Goal: Connect with others: Connect with others

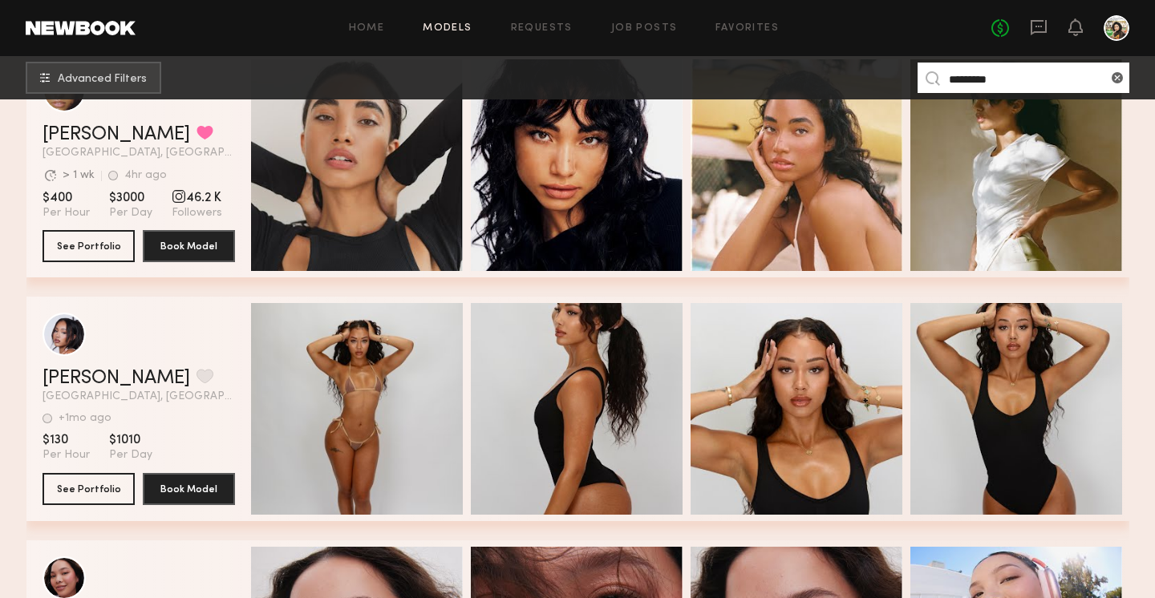
scroll to position [322, 0]
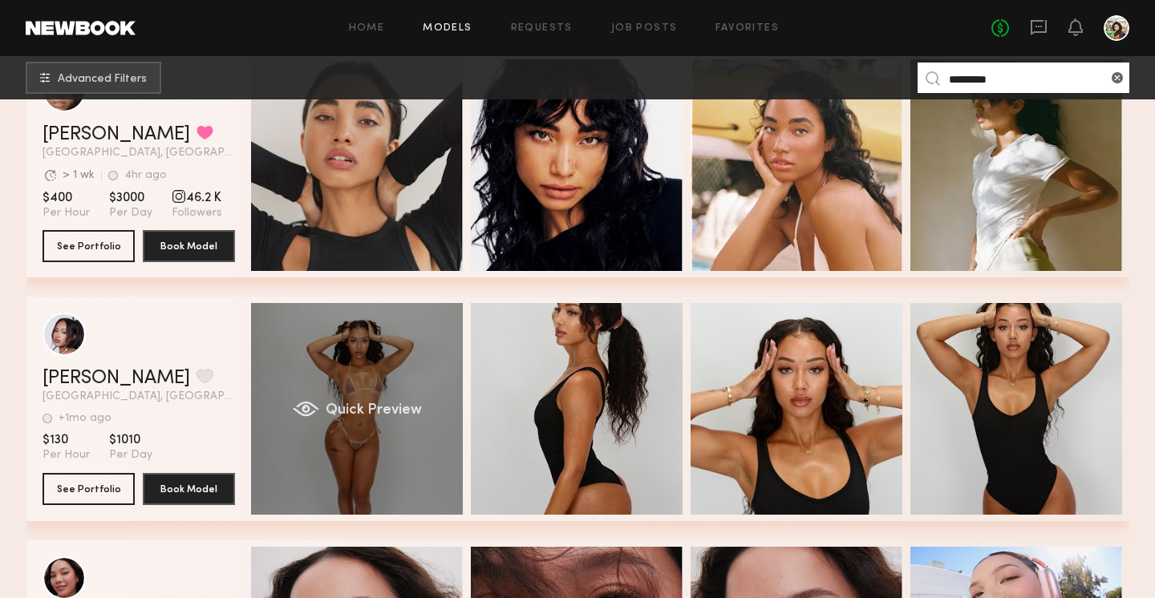
click at [394, 378] on div "Quick Preview" at bounding box center [357, 409] width 212 height 212
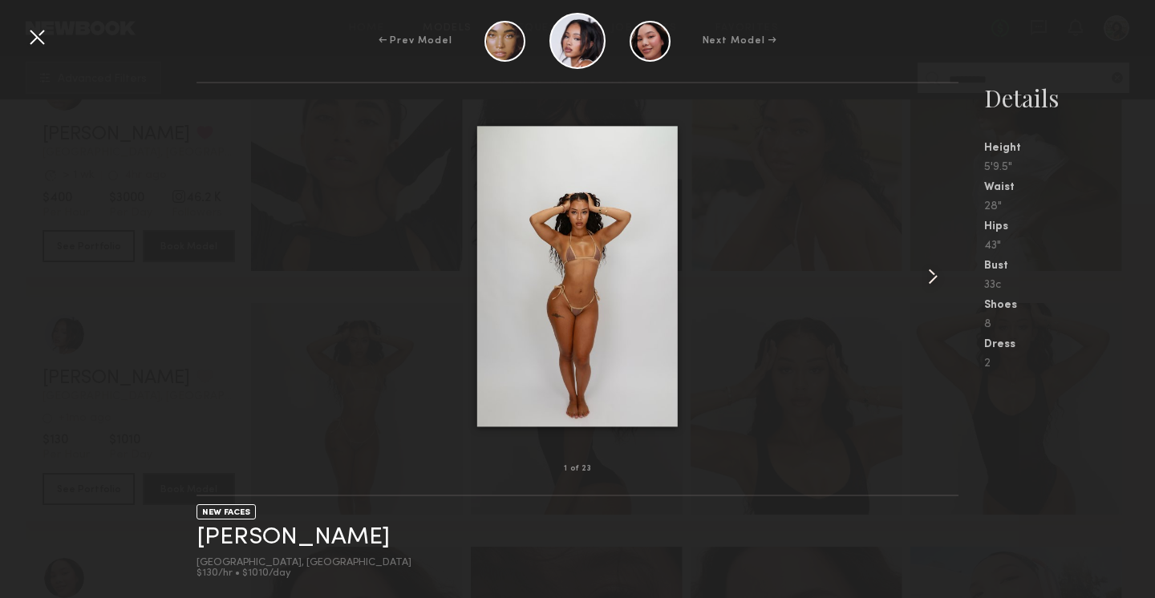
click at [935, 273] on common-icon at bounding box center [933, 277] width 26 height 26
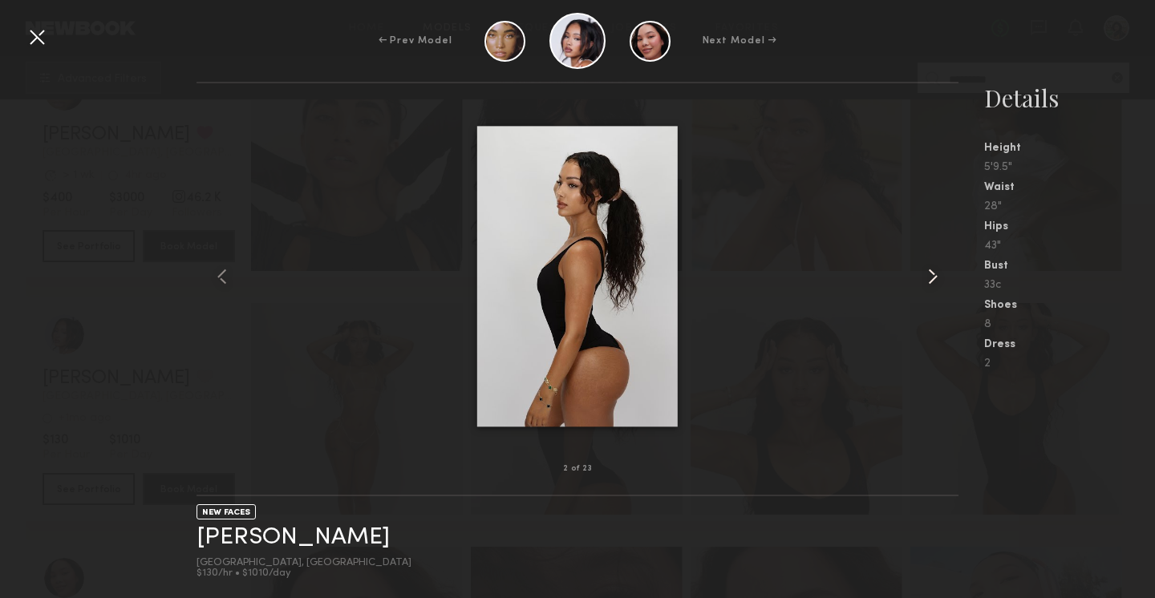
click at [936, 276] on common-icon at bounding box center [933, 277] width 26 height 26
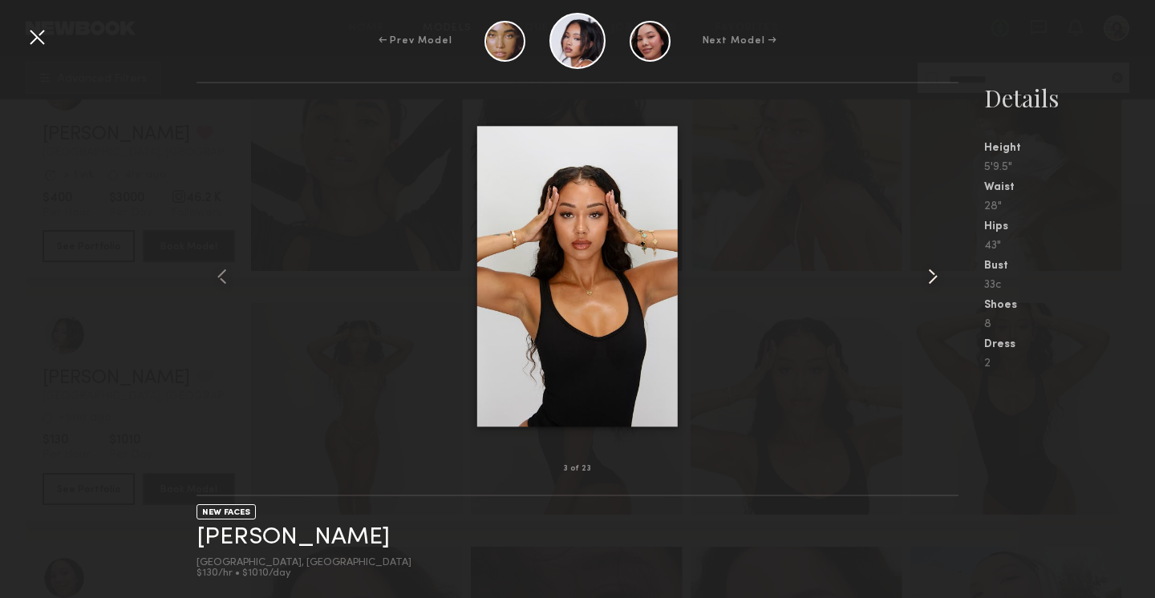
click at [934, 274] on common-icon at bounding box center [933, 277] width 26 height 26
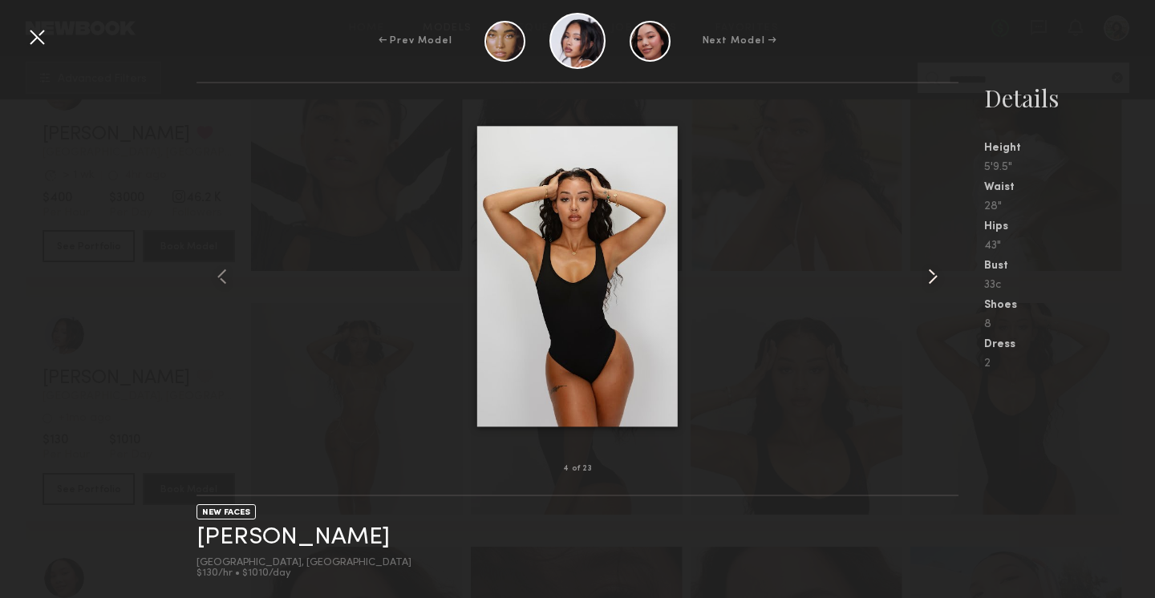
click at [934, 275] on common-icon at bounding box center [933, 277] width 26 height 26
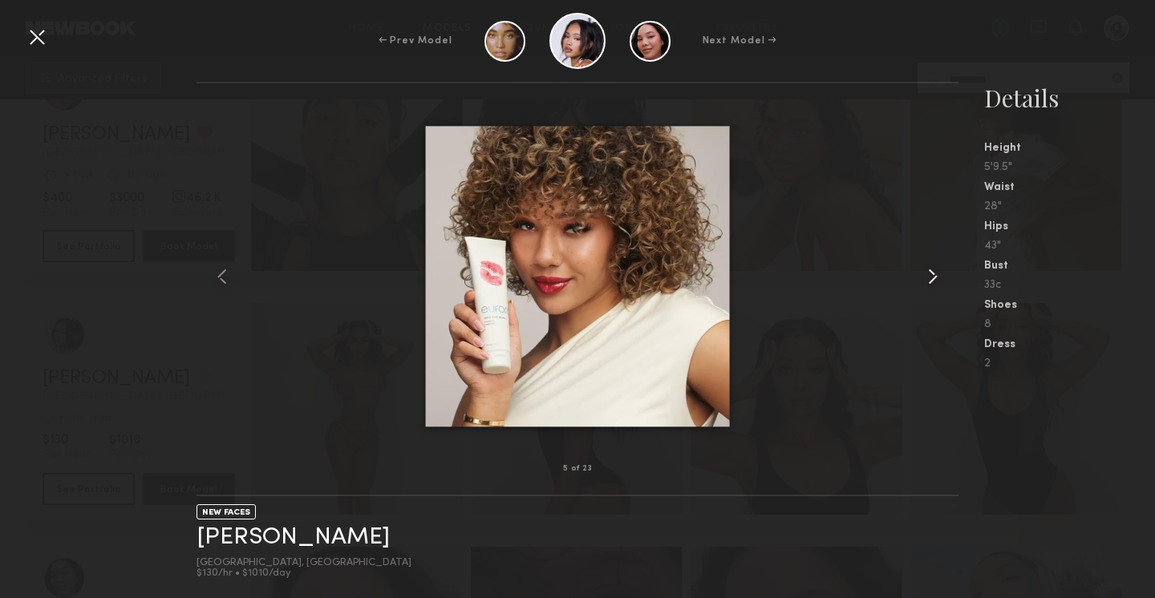
click at [931, 273] on common-icon at bounding box center [933, 277] width 26 height 26
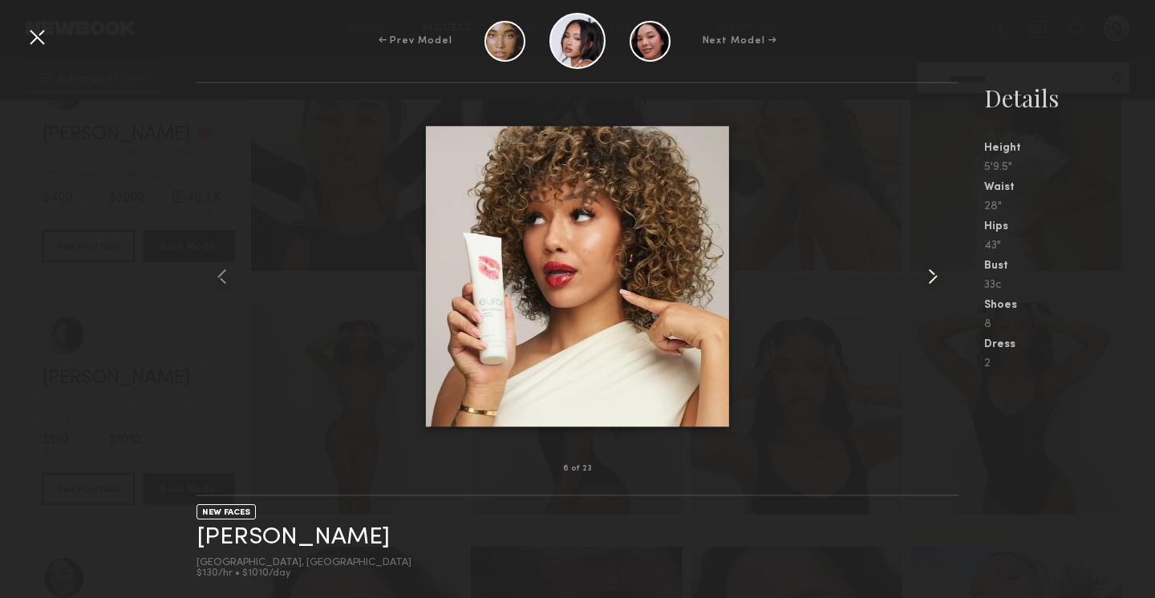
click at [930, 274] on common-icon at bounding box center [933, 277] width 26 height 26
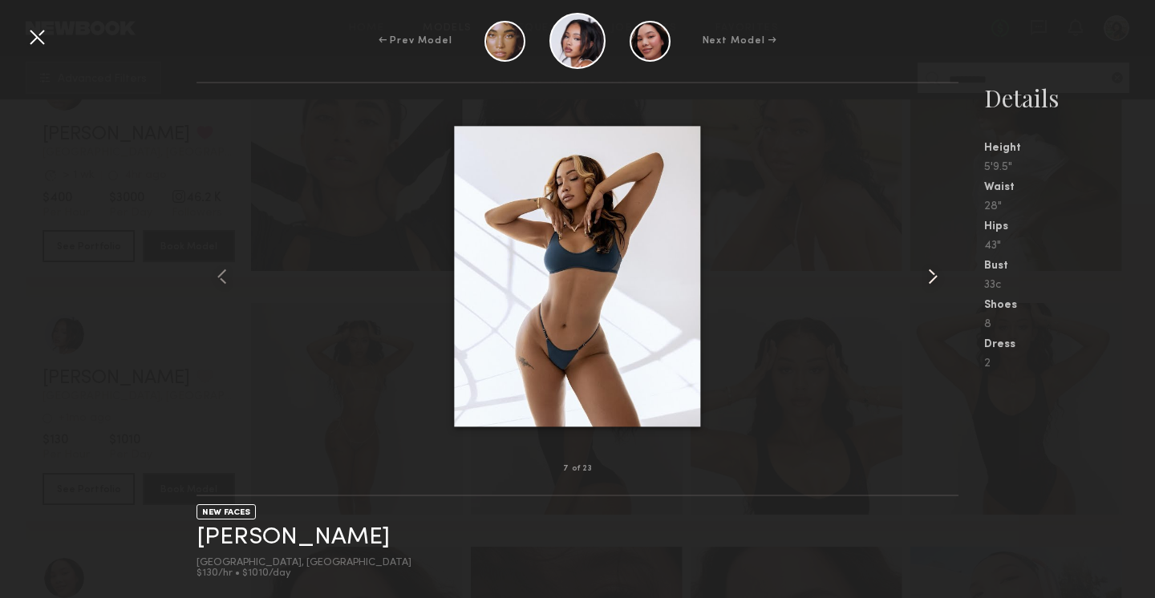
click at [930, 273] on common-icon at bounding box center [933, 277] width 26 height 26
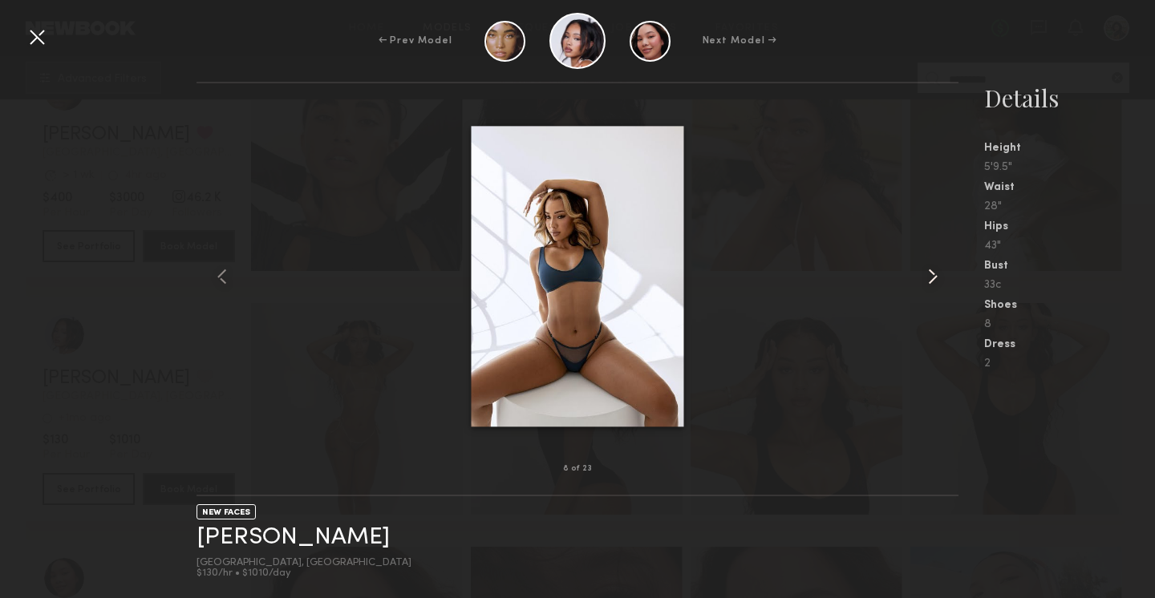
click at [930, 273] on common-icon at bounding box center [933, 277] width 26 height 26
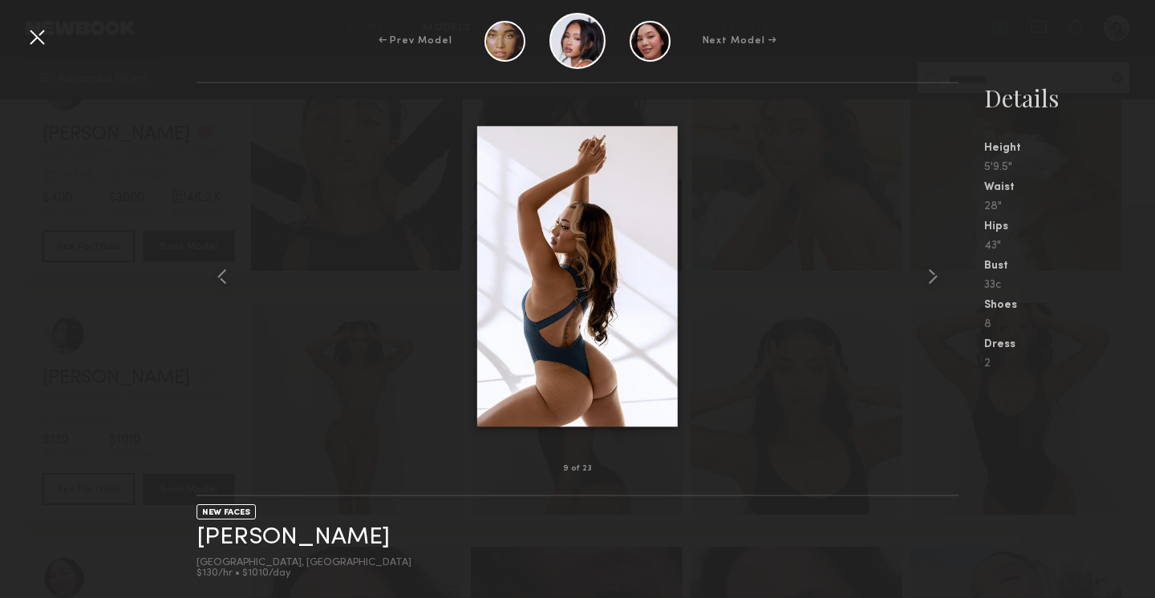
click at [27, 36] on div at bounding box center [37, 37] width 26 height 26
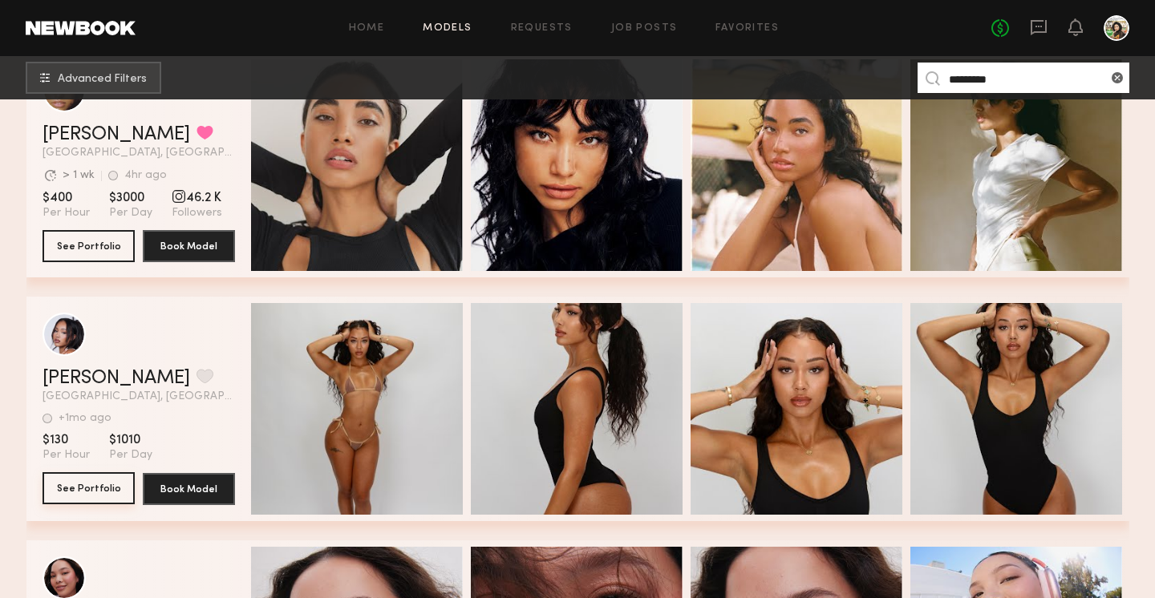
click at [88, 484] on button "See Portfolio" at bounding box center [89, 488] width 92 height 32
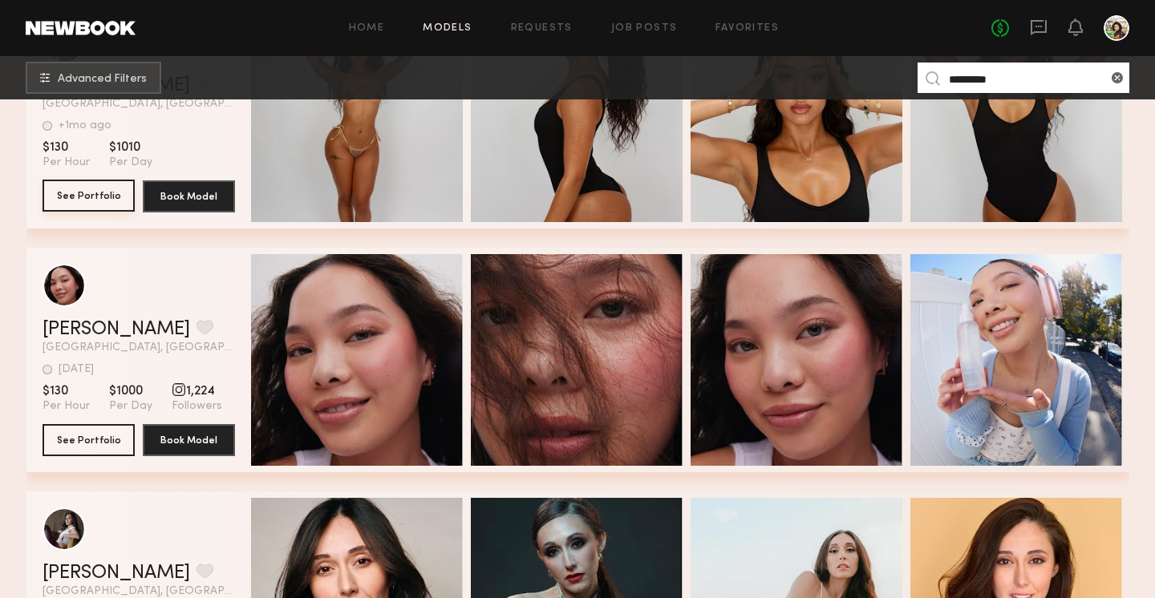
scroll to position [703, 0]
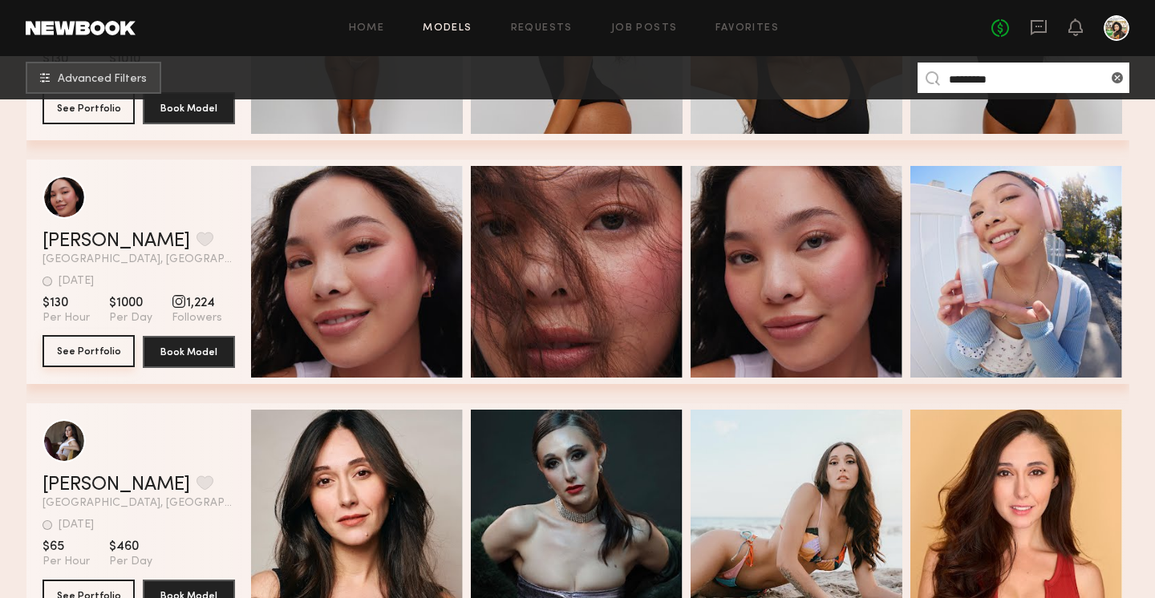
click at [78, 348] on button "See Portfolio" at bounding box center [89, 351] width 92 height 32
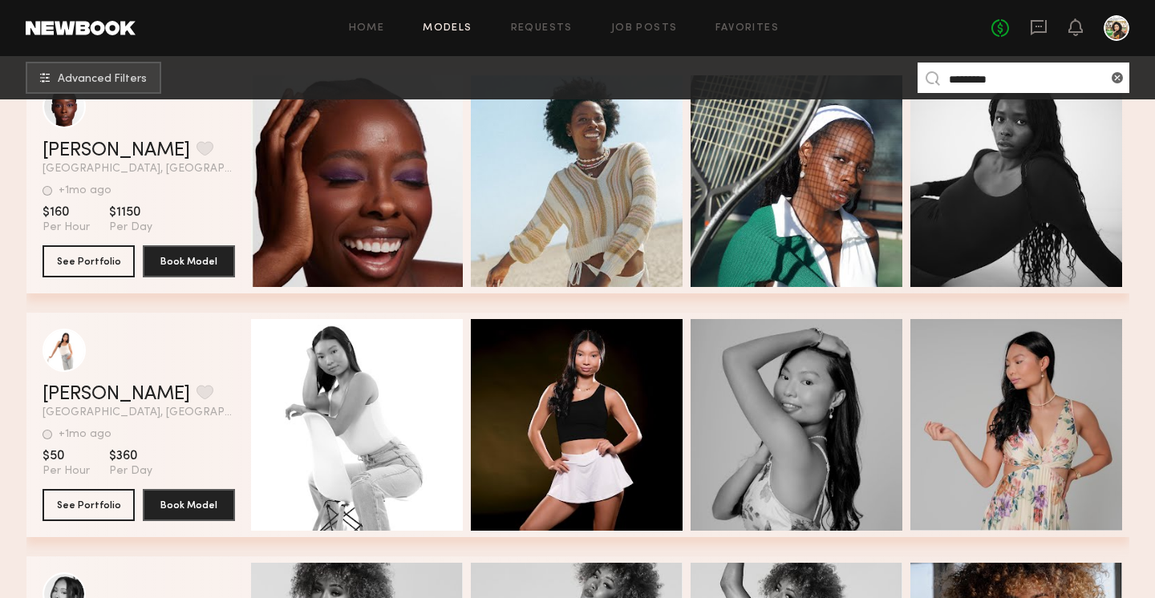
scroll to position [2712, 0]
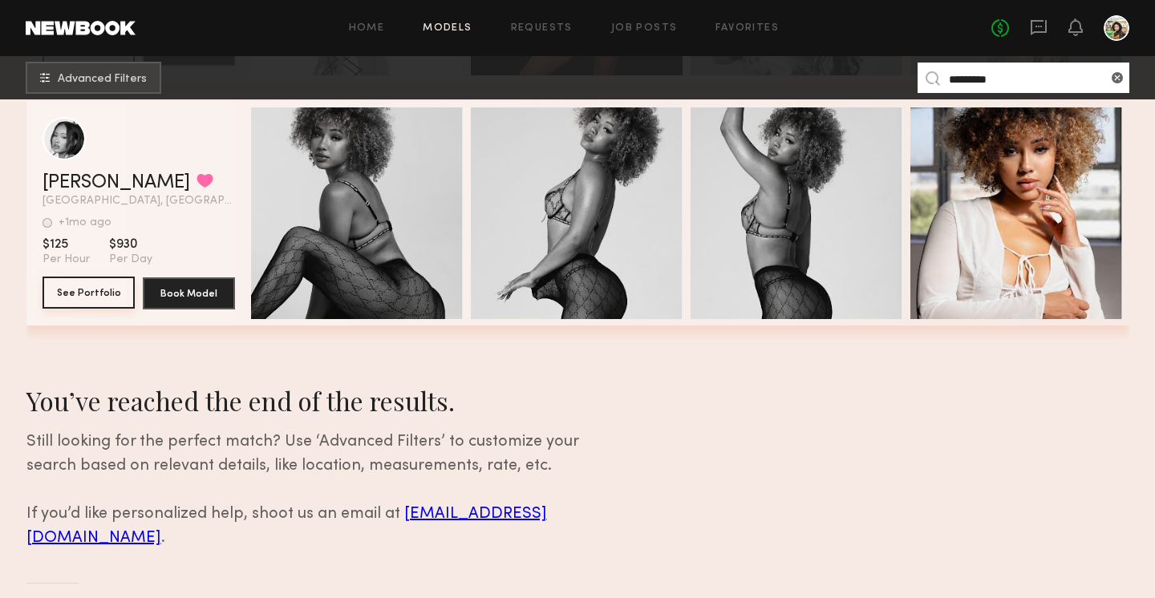
click at [100, 295] on button "See Portfolio" at bounding box center [89, 293] width 92 height 32
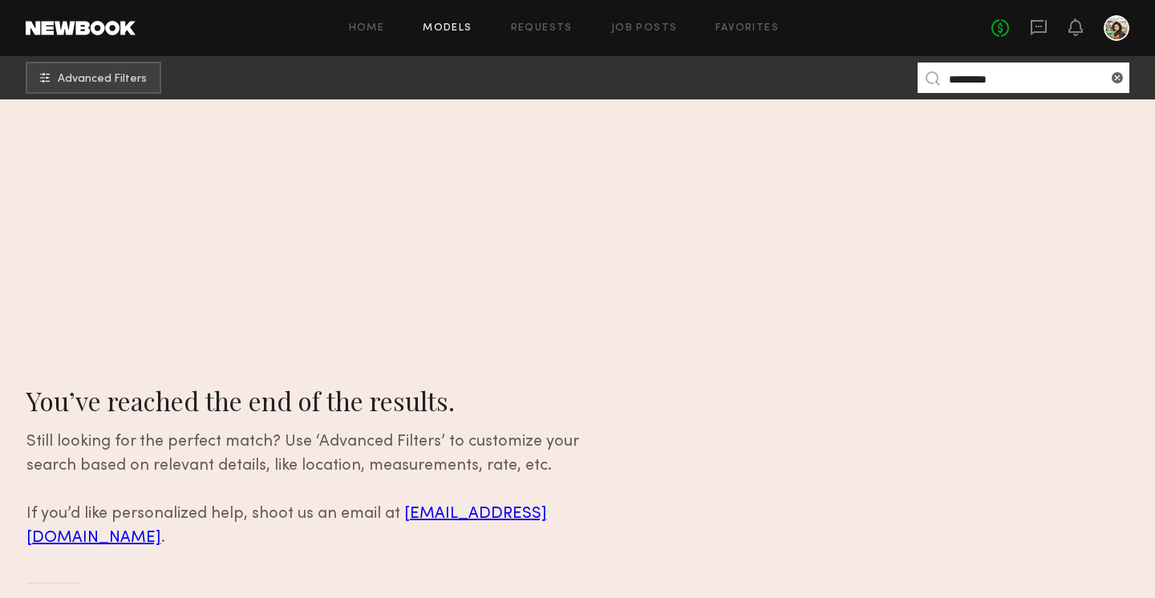
scroll to position [0, 0]
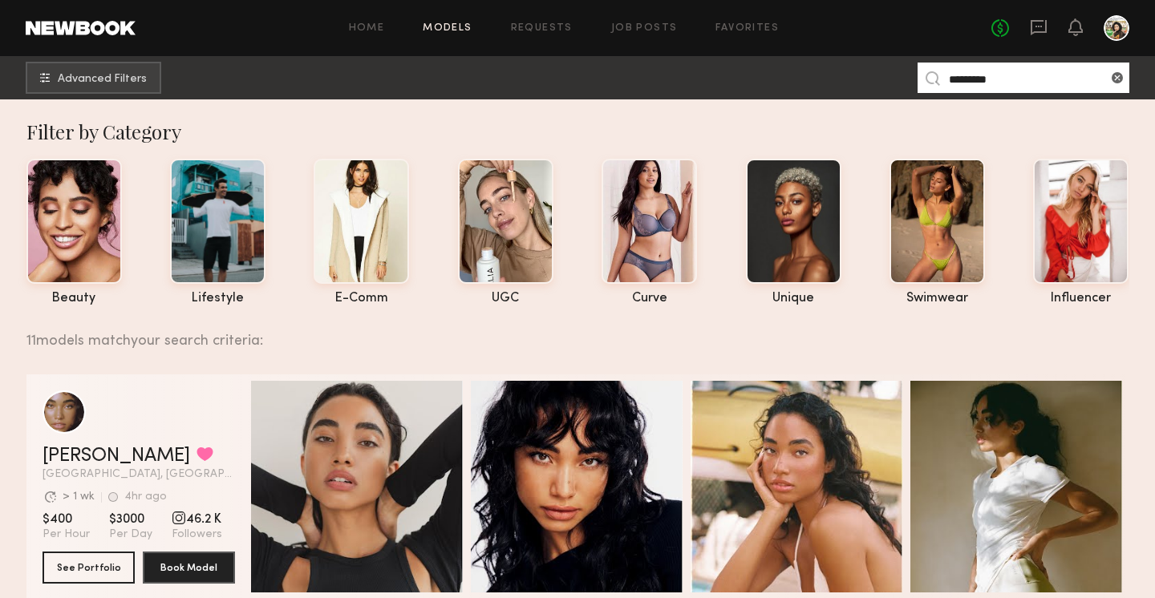
click at [988, 83] on input "*********" at bounding box center [1024, 78] width 212 height 30
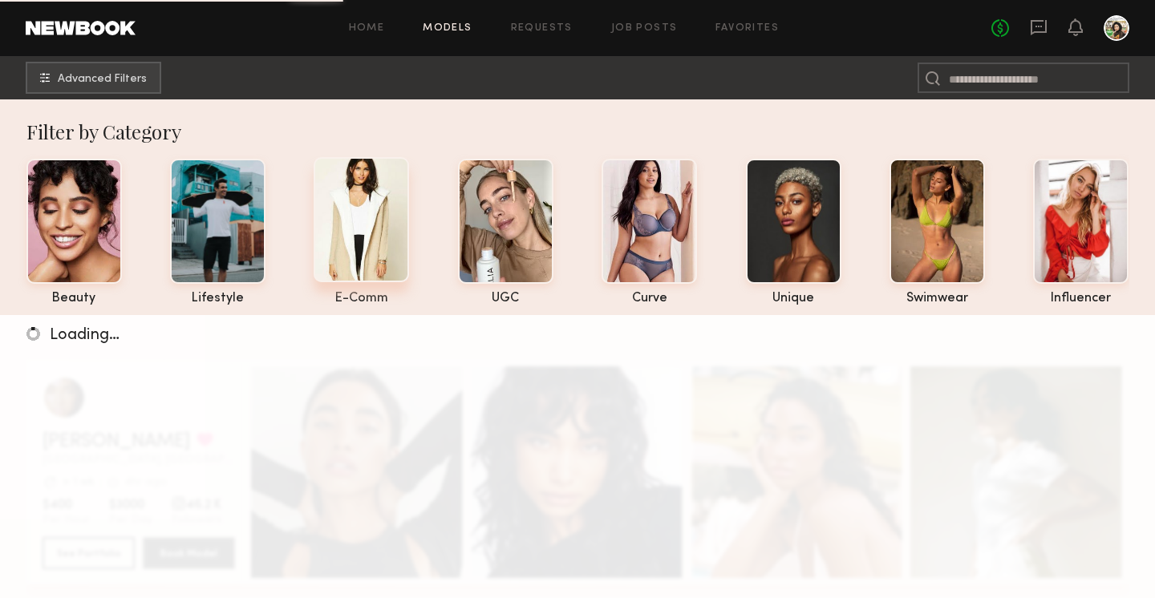
click at [360, 234] on div at bounding box center [361, 219] width 95 height 125
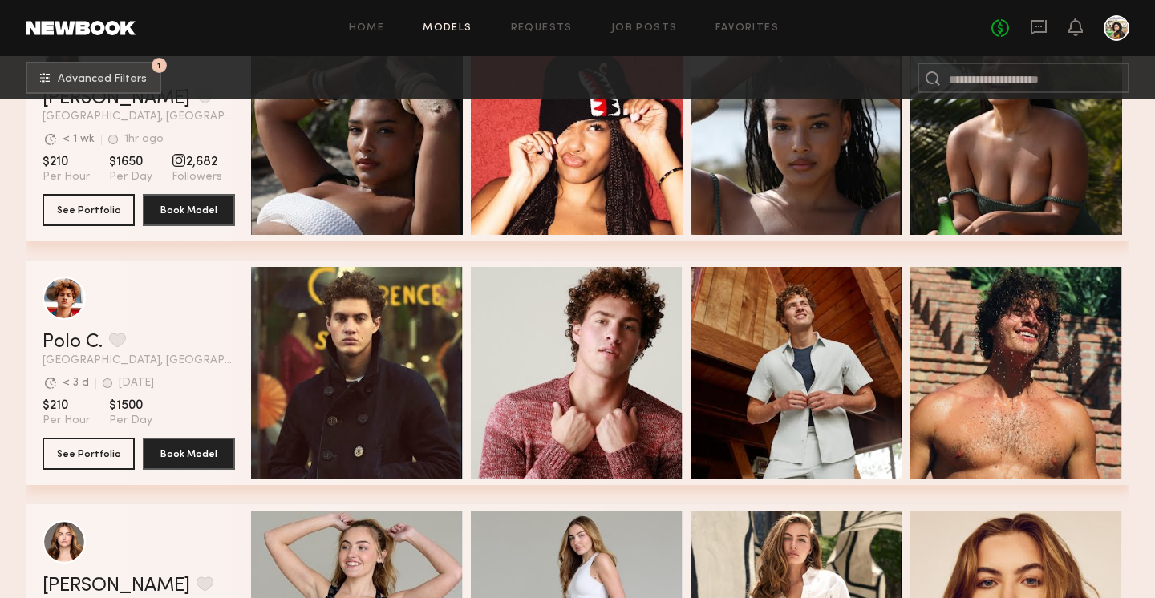
scroll to position [3252, 0]
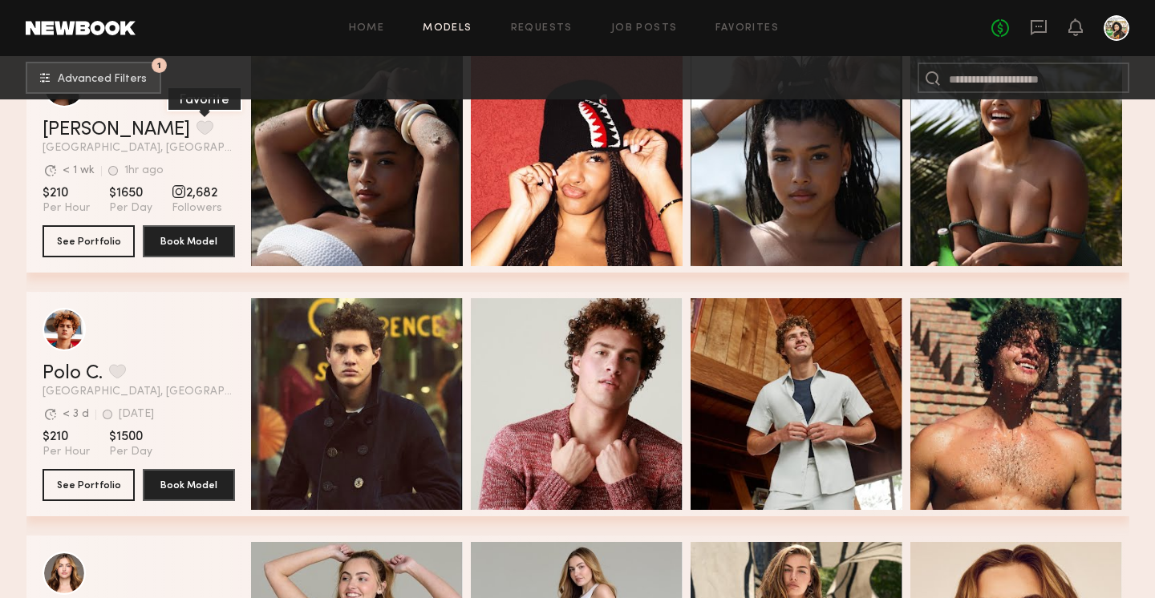
click at [196, 130] on button "grid" at bounding box center [204, 127] width 17 height 14
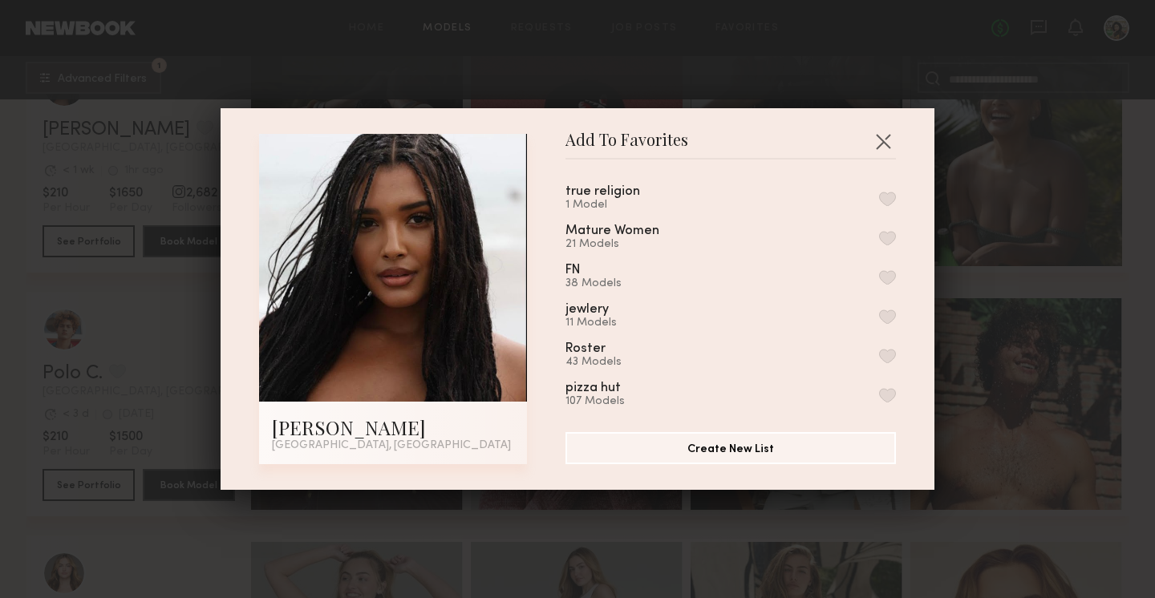
click at [886, 193] on button "button" at bounding box center [887, 199] width 17 height 14
click at [889, 140] on button "button" at bounding box center [883, 141] width 26 height 26
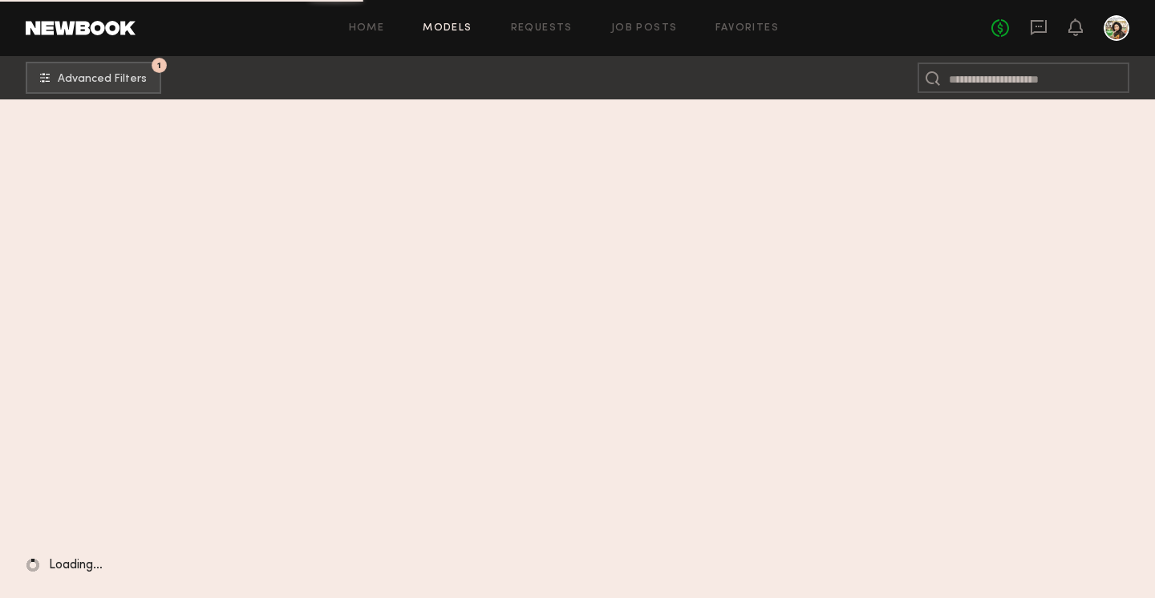
scroll to position [2779, 0]
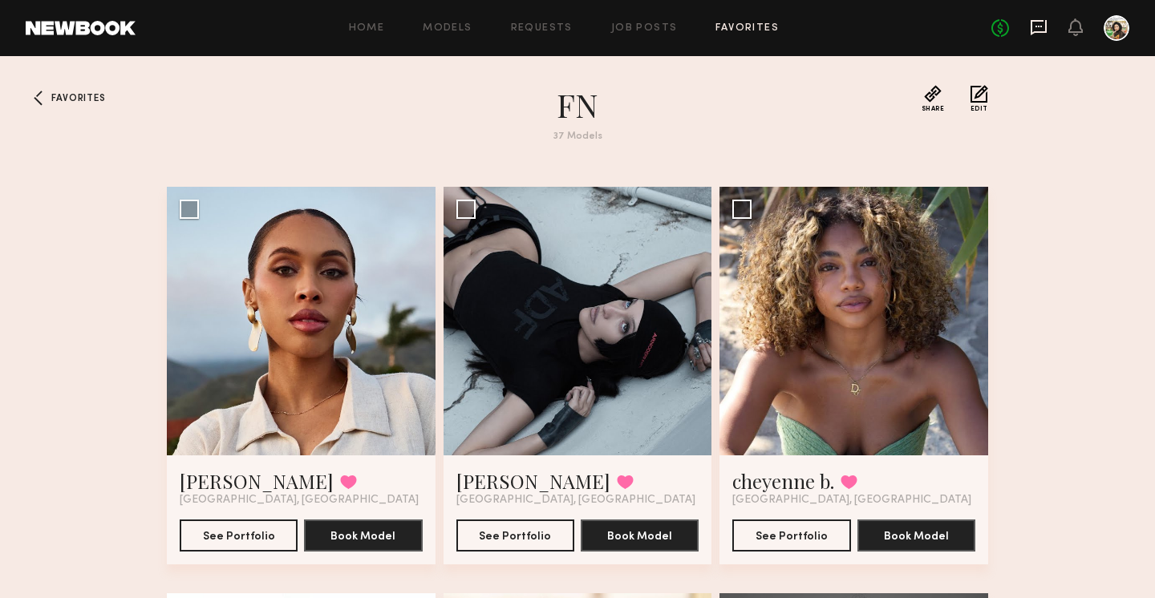
click at [1036, 26] on icon at bounding box center [1038, 27] width 6 height 2
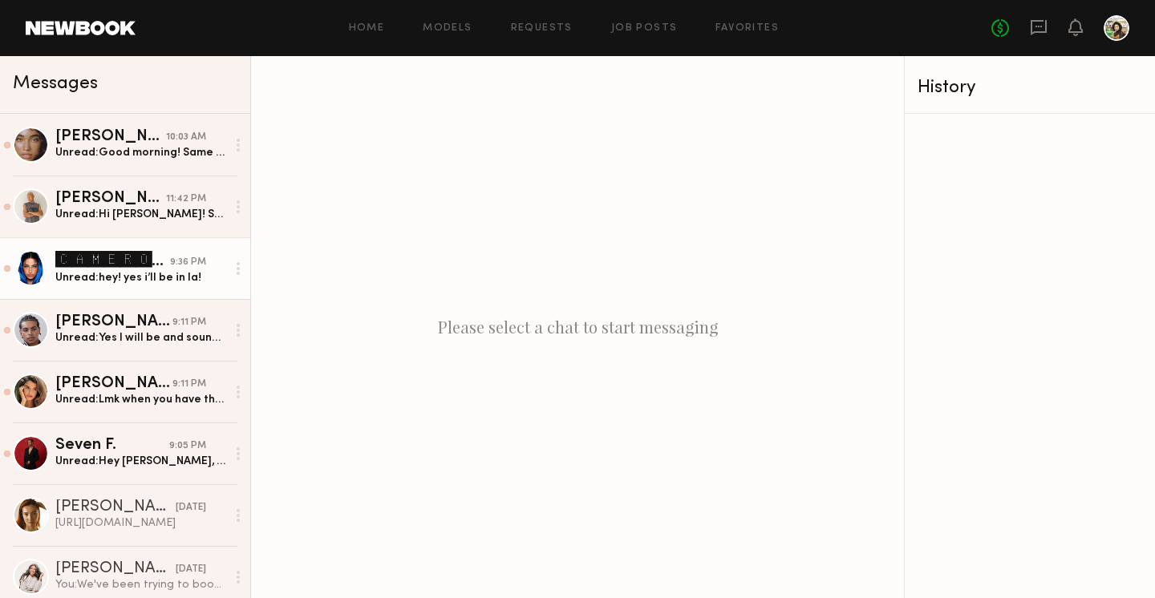
click at [150, 277] on div "Unread: hey! yes i’ll be in la!" at bounding box center [140, 277] width 171 height 15
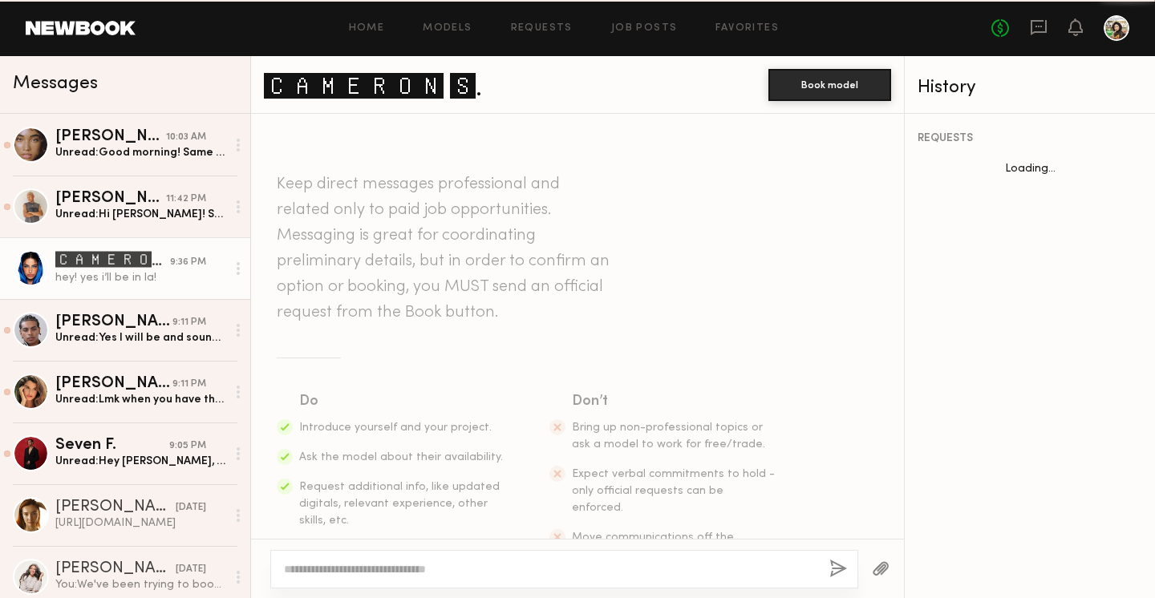
scroll to position [330, 0]
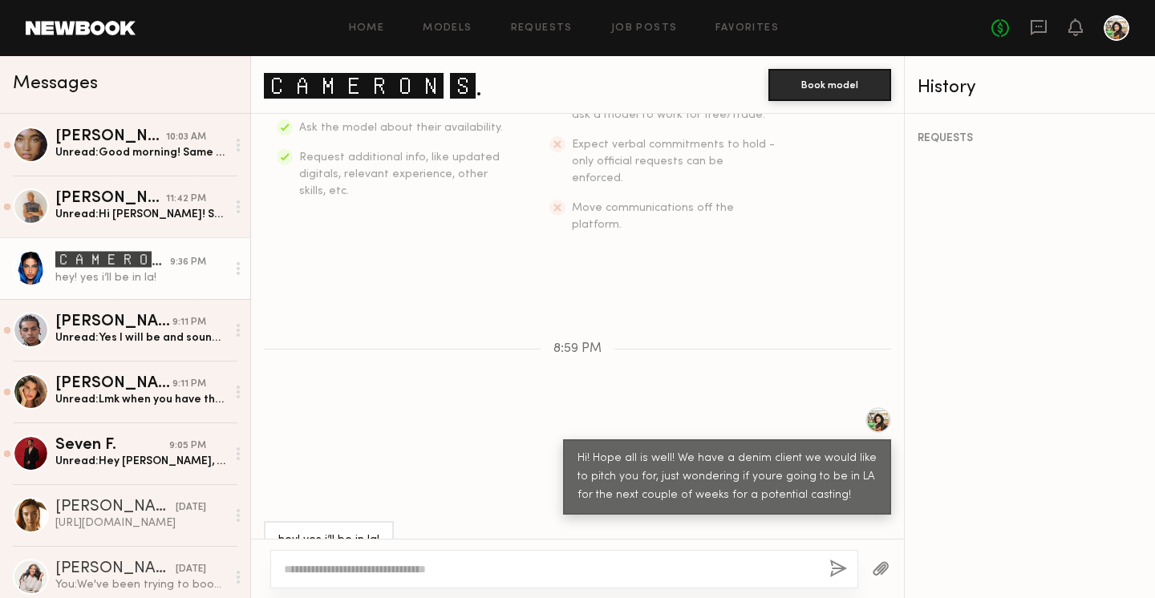
click at [362, 565] on textarea at bounding box center [550, 569] width 533 height 16
type textarea "********"
click at [837, 573] on button "button" at bounding box center [838, 570] width 18 height 20
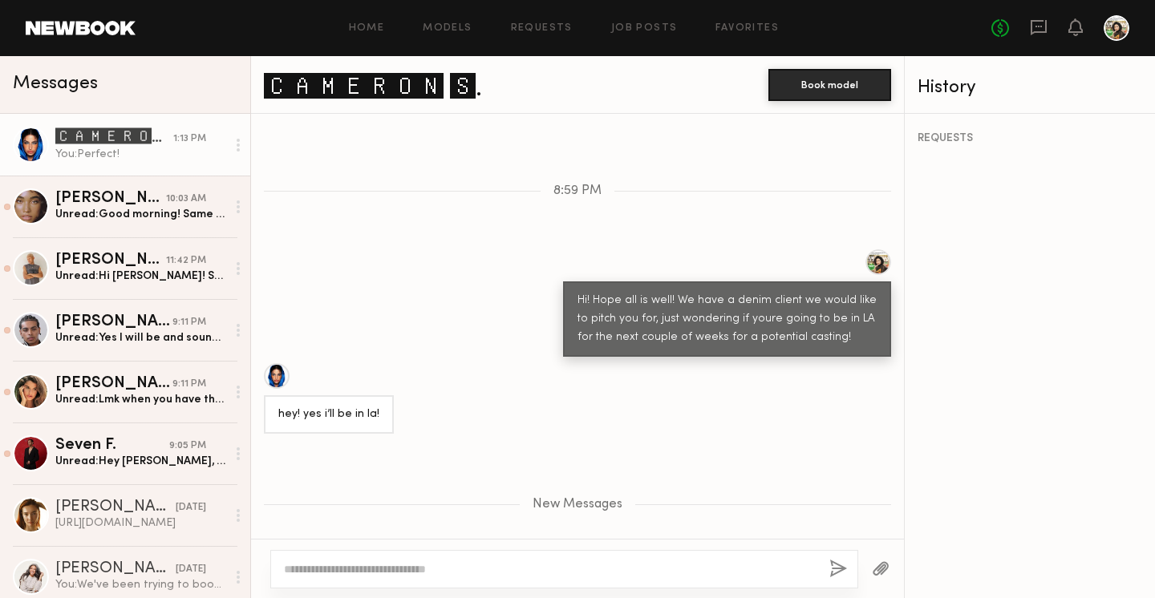
scroll to position [488, 0]
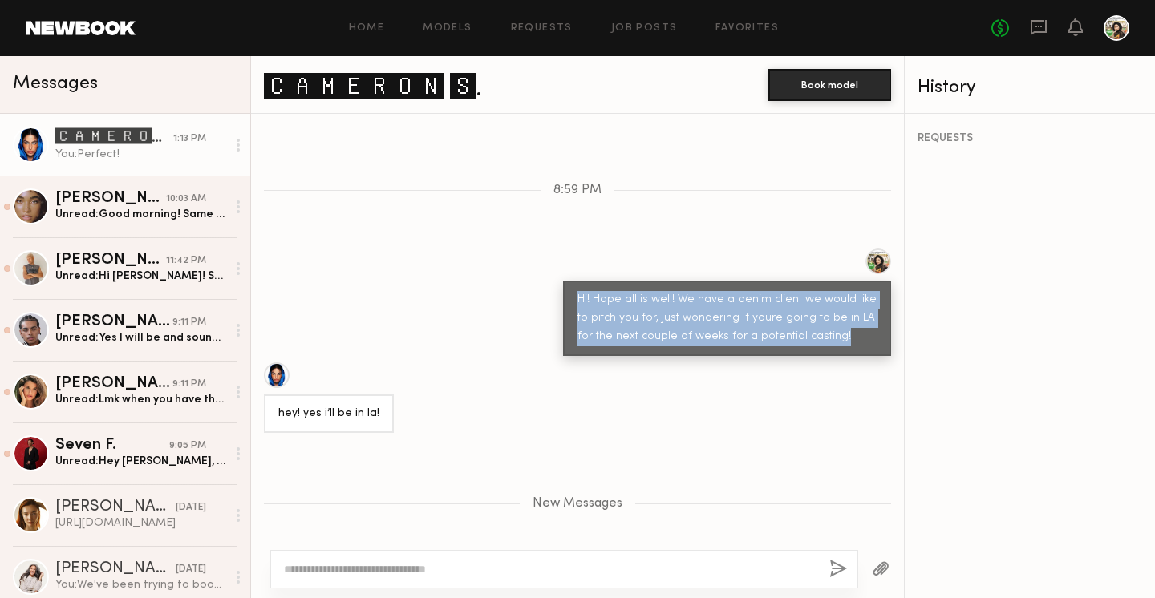
drag, startPoint x: 843, startPoint y: 302, endPoint x: 574, endPoint y: 245, distance: 274.5
click at [574, 249] on div "Hi! Hope all is well! We have a denim client we would like to pitch you for, ju…" at bounding box center [727, 302] width 328 height 107
copy div "Hi! Hope all is well! We have a denim client we would like to pitch you for, ju…"
click at [73, 143] on div "🅲🅰🅼🅴🆁🅾🅽 🆂." at bounding box center [114, 137] width 118 height 19
click at [55, 31] on link at bounding box center [81, 28] width 110 height 14
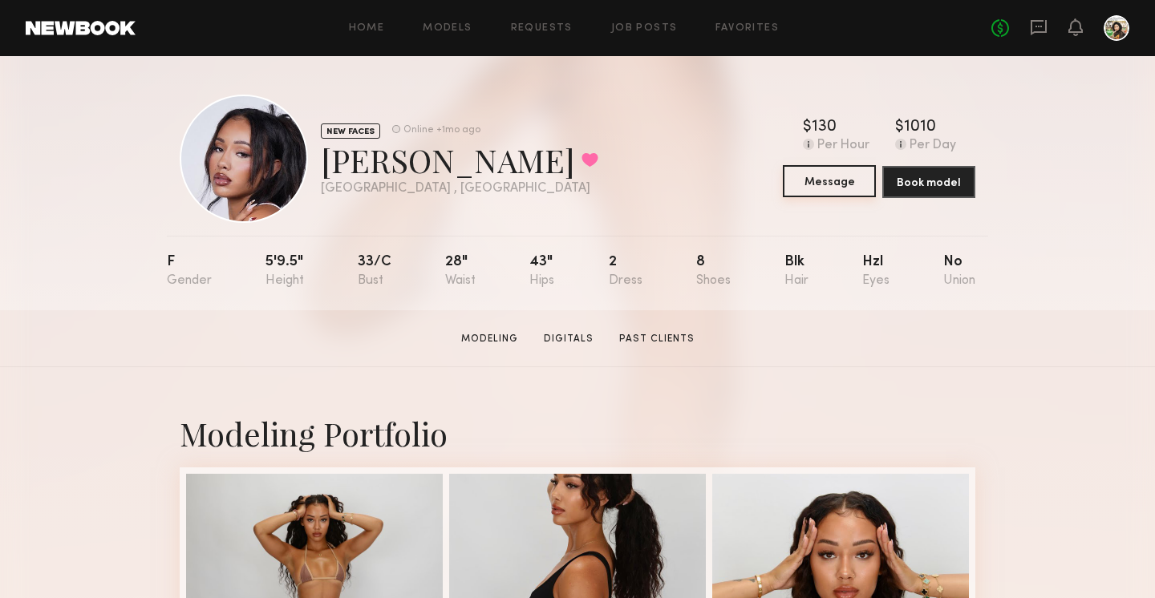
click at [812, 179] on button "Message" at bounding box center [829, 181] width 93 height 32
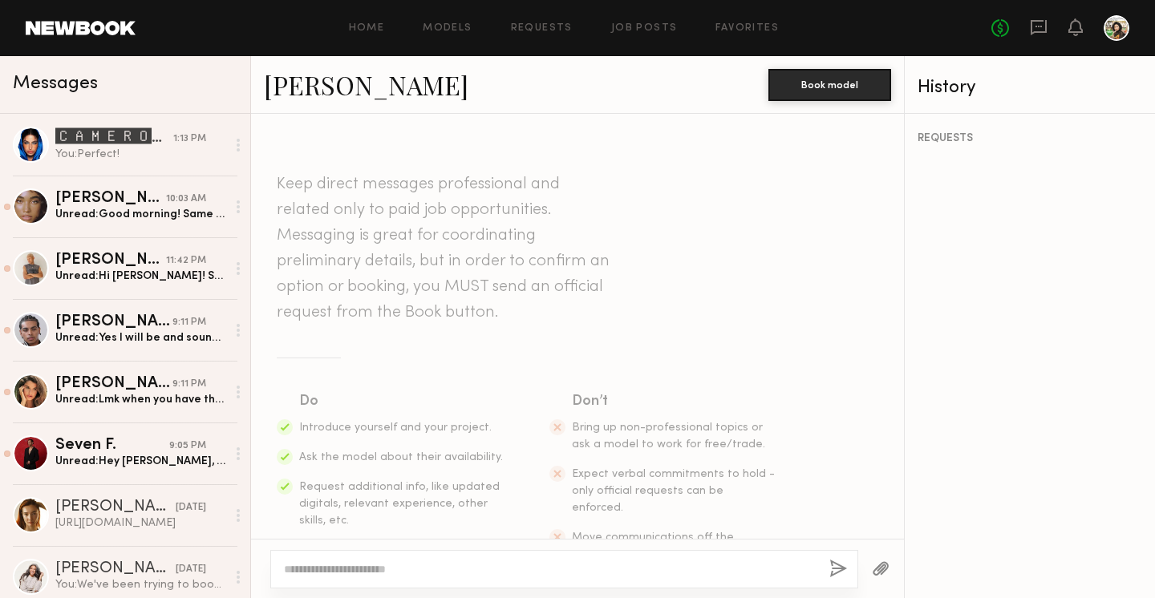
type textarea "*"
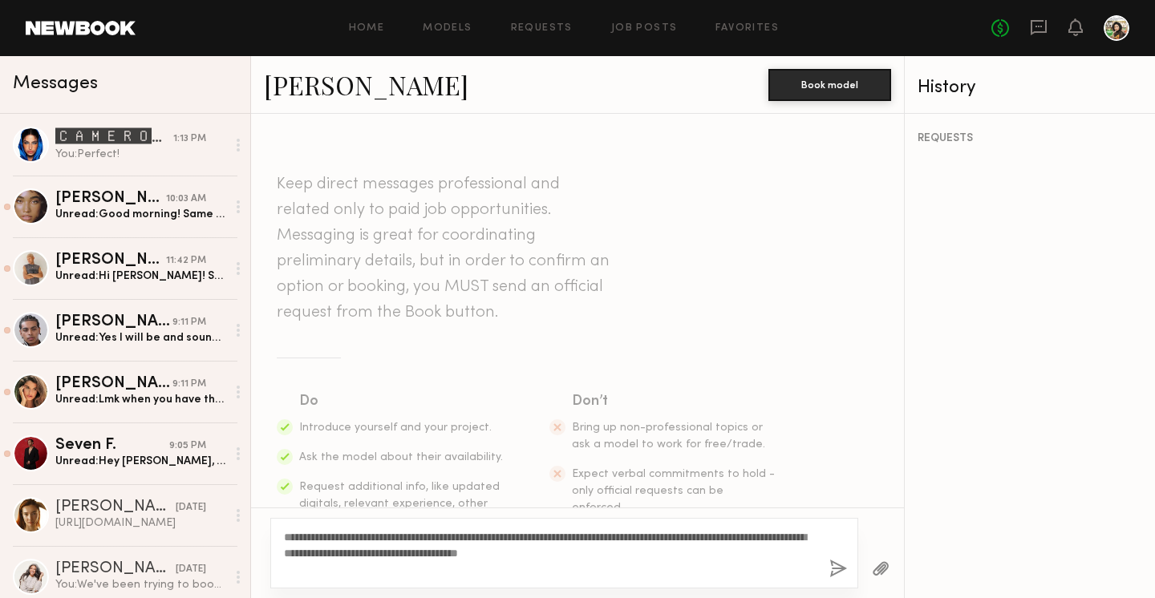
type textarea "**********"
click at [844, 569] on button "button" at bounding box center [838, 570] width 18 height 20
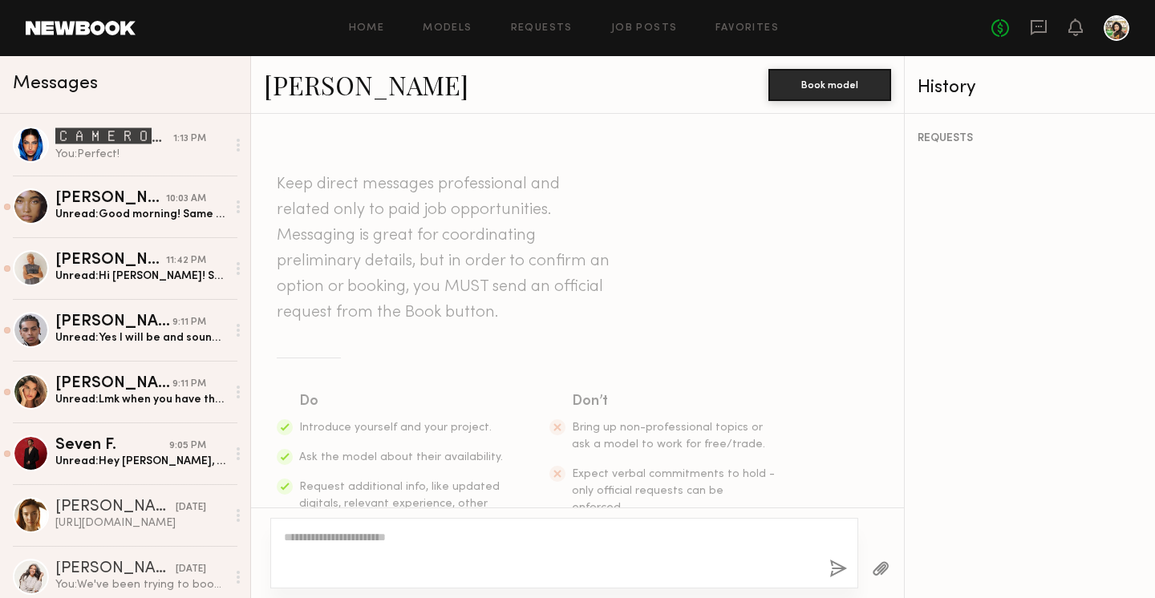
scroll to position [285, 0]
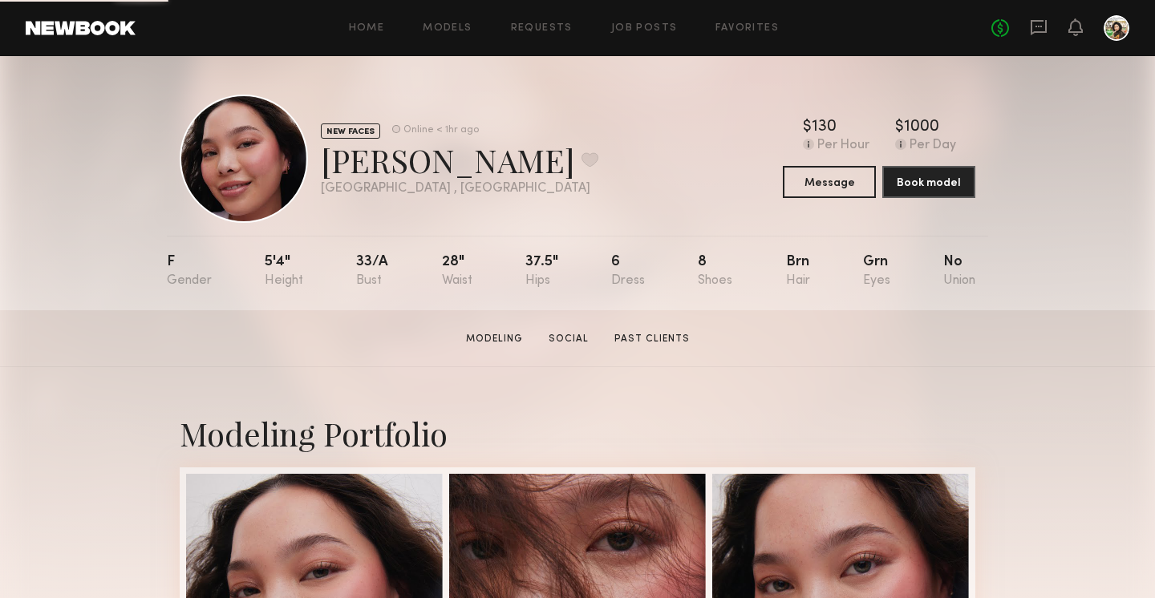
scroll to position [566, 0]
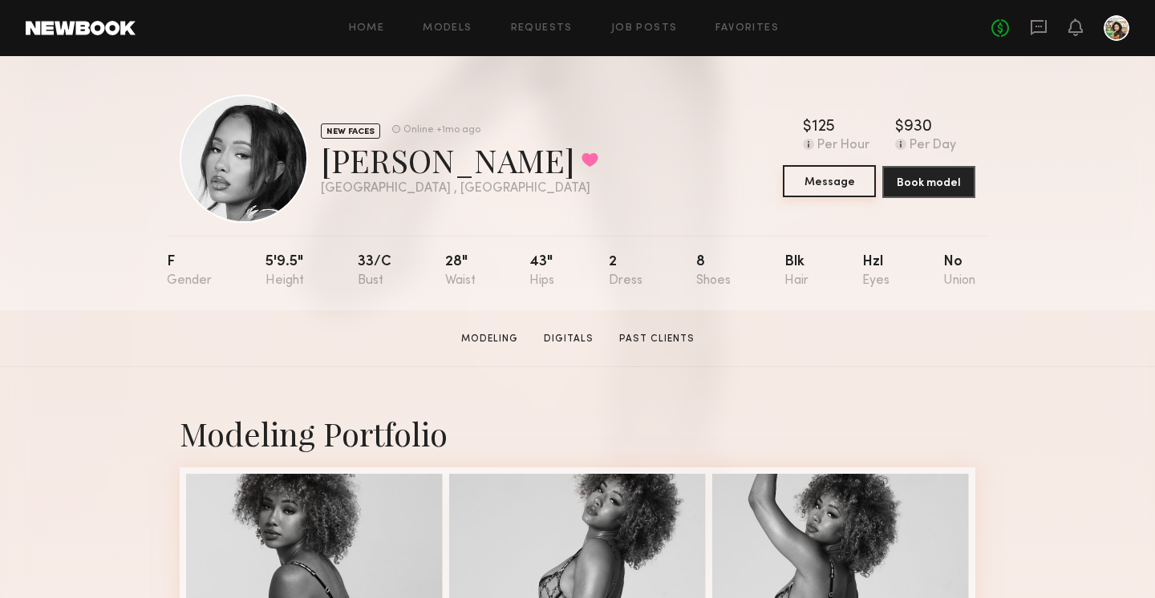
click at [833, 176] on button "Message" at bounding box center [829, 181] width 93 height 32
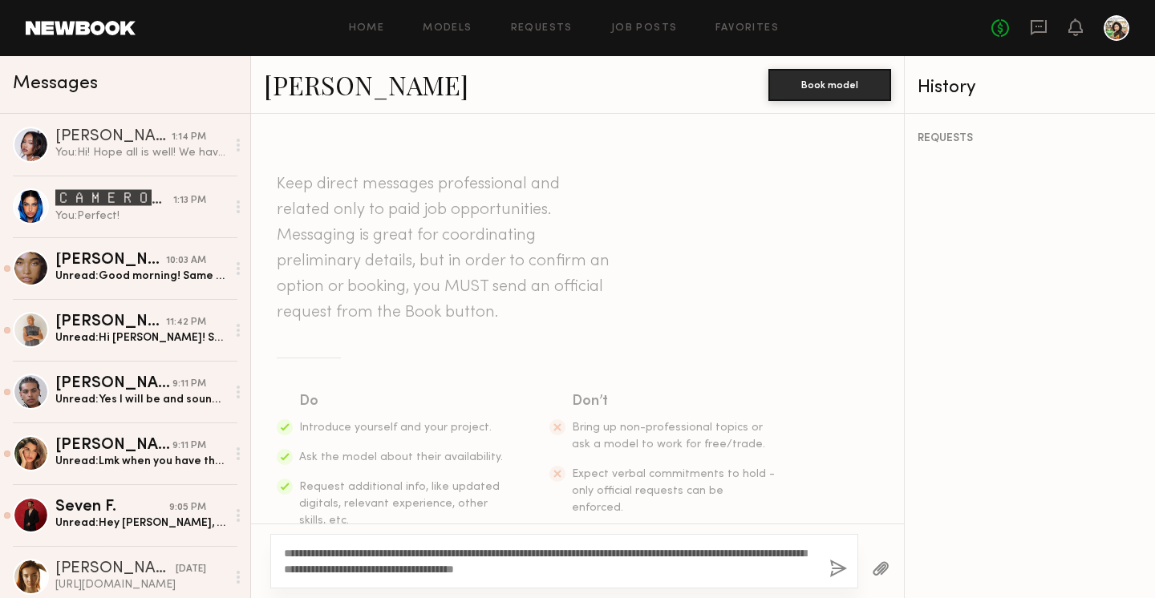
type textarea "**********"
click at [838, 562] on button "button" at bounding box center [838, 570] width 18 height 20
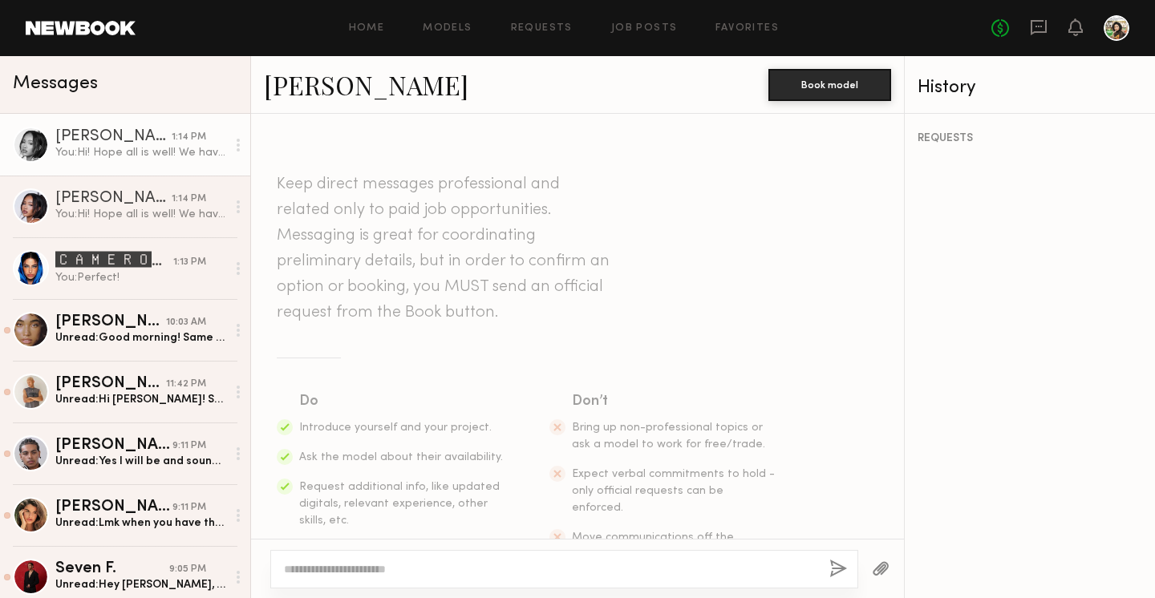
scroll to position [285, 0]
